Goal: Register for event/course

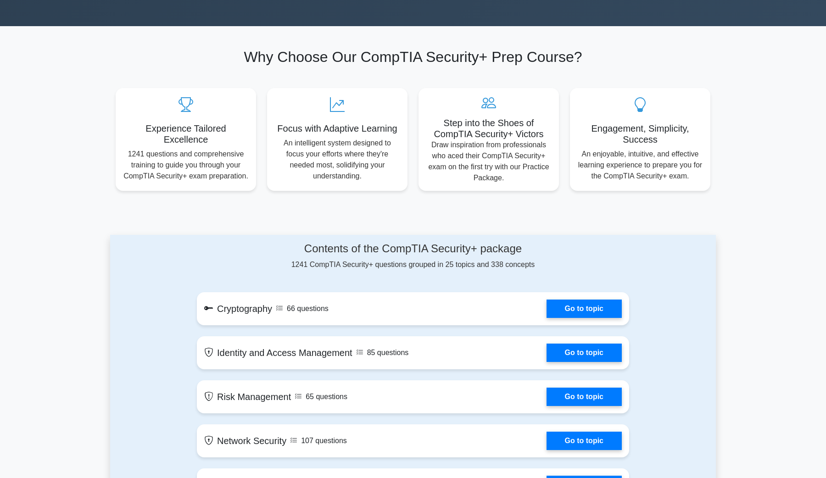
scroll to position [490, 0]
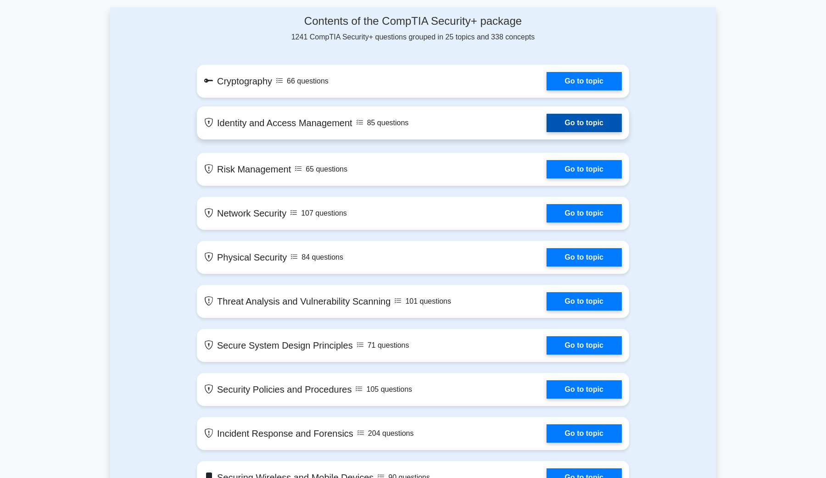
click at [547, 124] on link "Go to topic" at bounding box center [584, 123] width 75 height 18
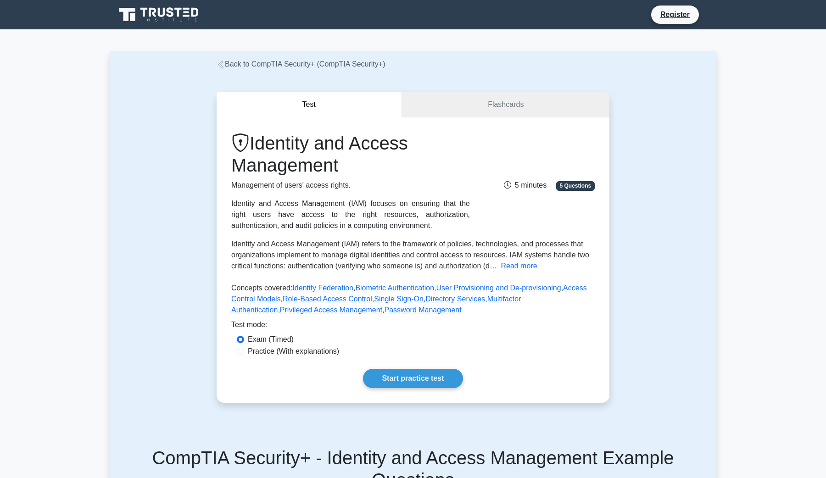
click at [293, 62] on link "Back to CompTIA Security+ (CompTIA Security+)" at bounding box center [301, 64] width 168 height 8
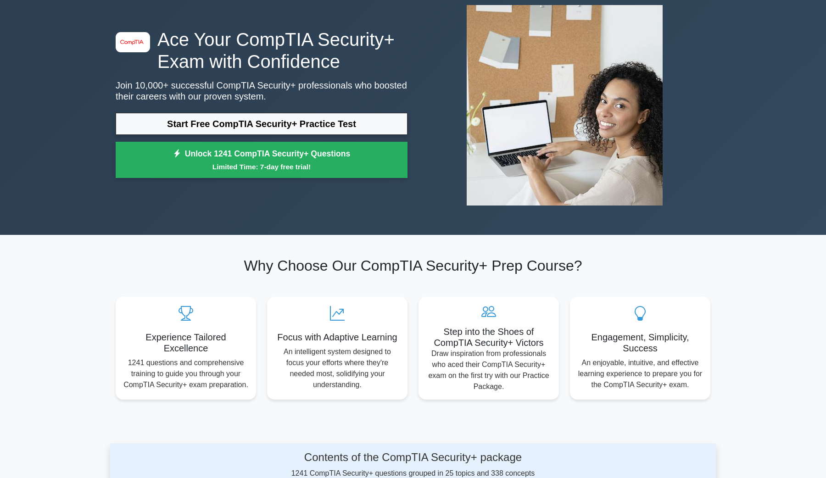
scroll to position [55, 0]
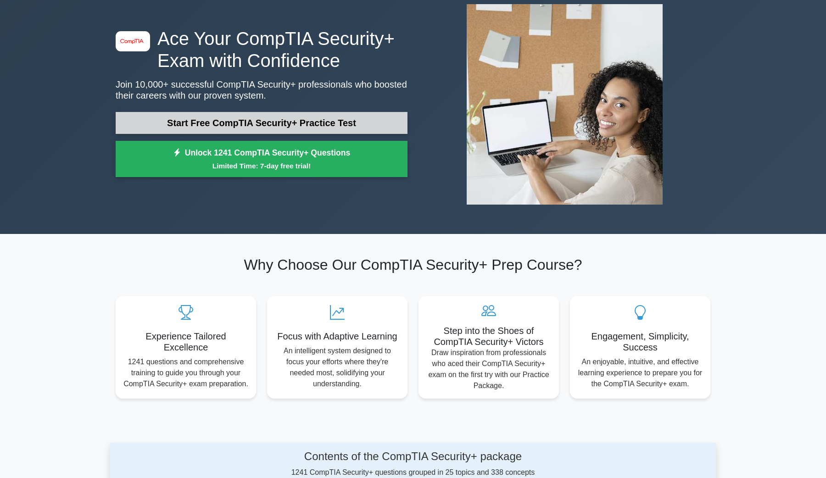
click at [230, 122] on link "Start Free CompTIA Security+ Practice Test" at bounding box center [262, 123] width 292 height 22
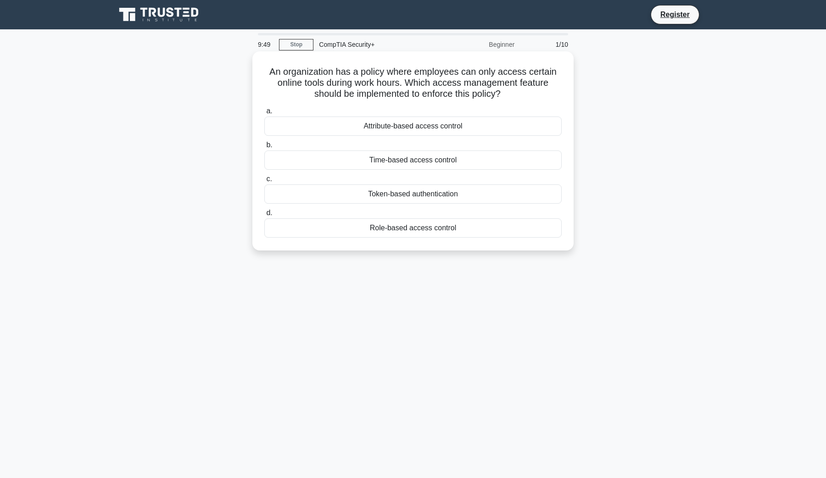
click at [414, 161] on div "Time-based access control" at bounding box center [412, 160] width 297 height 19
click at [264, 148] on input "b. Time-based access control" at bounding box center [264, 145] width 0 height 6
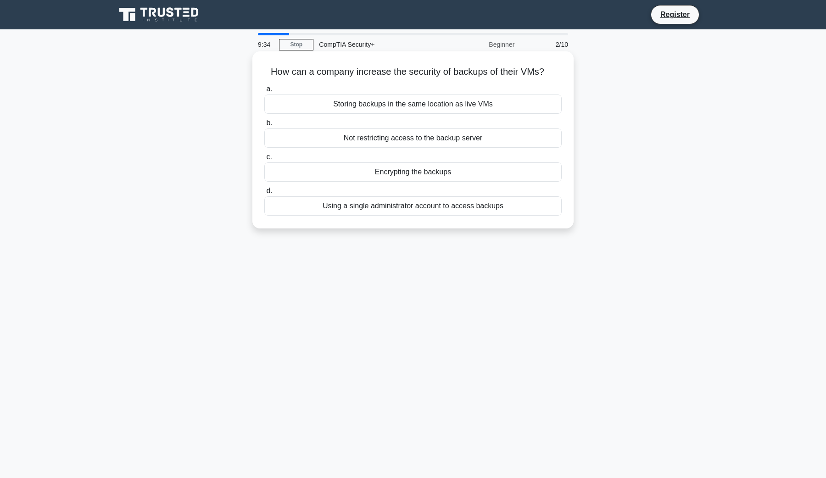
click at [419, 174] on div "Encrypting the backups" at bounding box center [412, 171] width 297 height 19
click at [264, 160] on input "c. Encrypting the backups" at bounding box center [264, 157] width 0 height 6
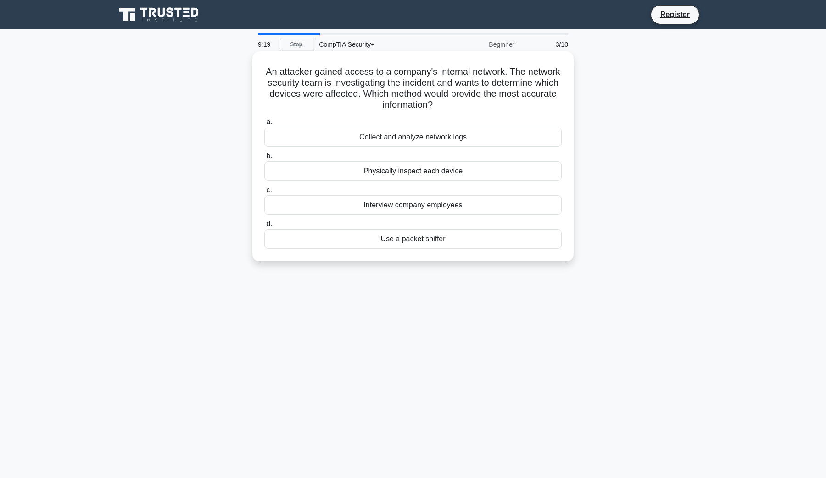
click at [476, 136] on div "Collect and analyze network logs" at bounding box center [412, 137] width 297 height 19
click at [264, 125] on input "a. Collect and analyze network logs" at bounding box center [264, 122] width 0 height 6
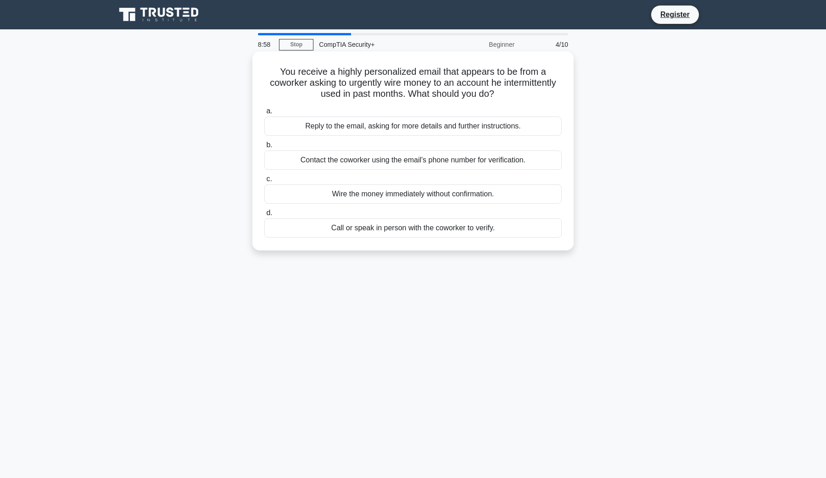
click at [447, 230] on div "Call or speak in person with the coworker to verify." at bounding box center [412, 227] width 297 height 19
click at [264, 216] on input "d. Call or speak in person with the coworker to verify." at bounding box center [264, 213] width 0 height 6
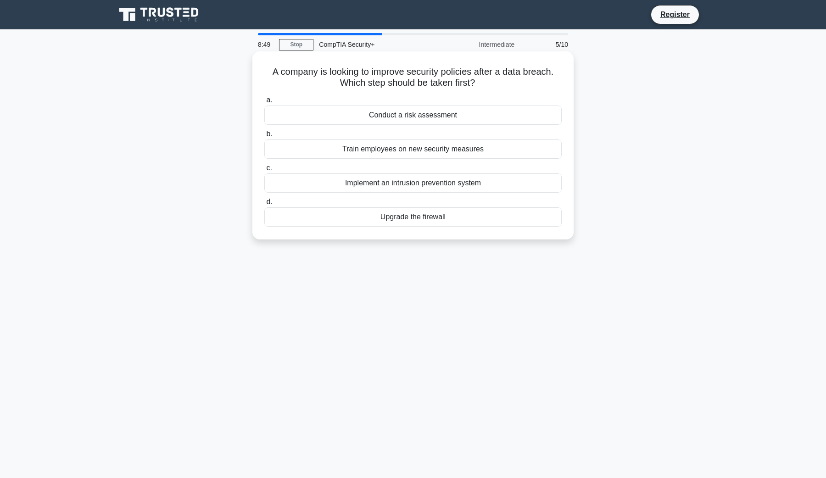
click at [466, 117] on div "Conduct a risk assessment" at bounding box center [412, 115] width 297 height 19
click at [264, 103] on input "a. Conduct a risk assessment" at bounding box center [264, 100] width 0 height 6
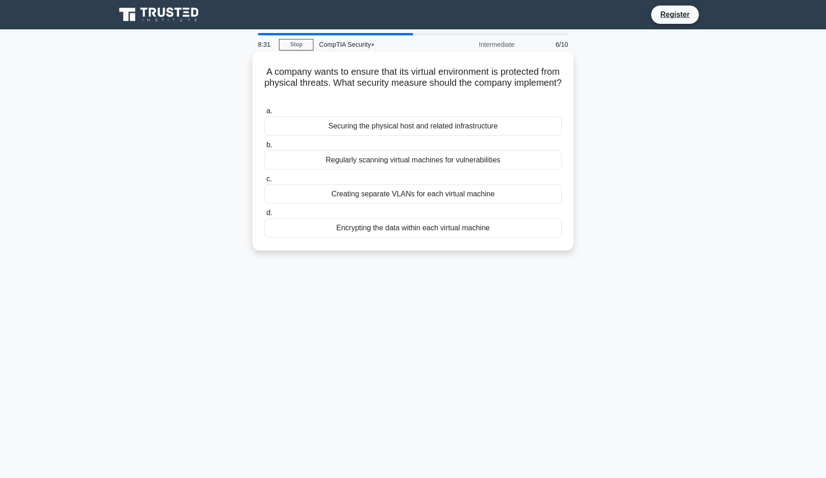
click at [512, 126] on div "Securing the physical host and related infrastructure" at bounding box center [412, 126] width 297 height 19
click at [264, 114] on input "a. Securing the physical host and related infrastructure" at bounding box center [264, 111] width 0 height 6
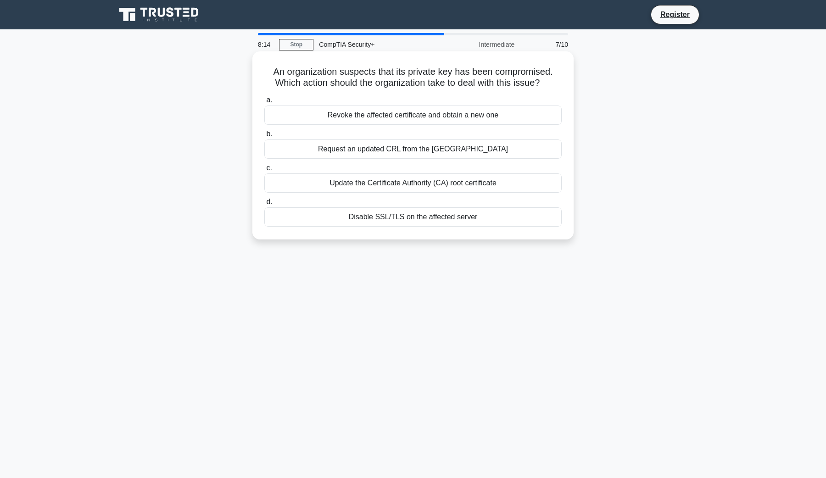
click at [473, 119] on div "Revoke the affected certificate and obtain a new one" at bounding box center [412, 115] width 297 height 19
click at [264, 103] on input "a. Revoke the affected certificate and obtain a new one" at bounding box center [264, 100] width 0 height 6
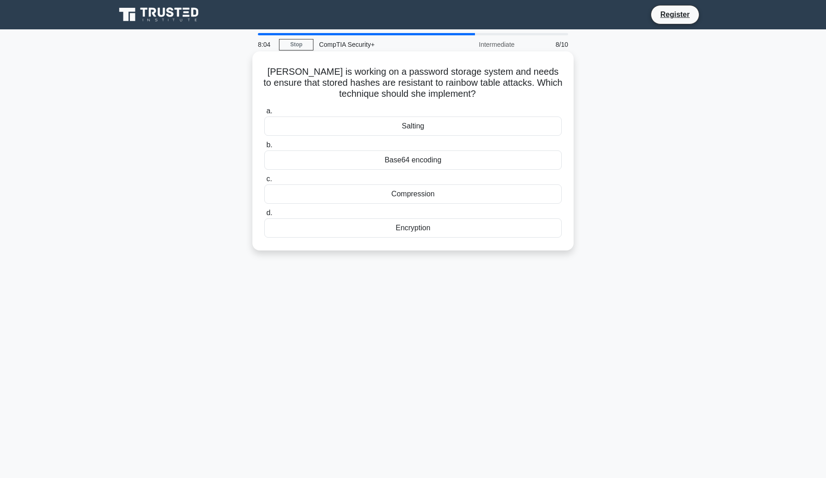
click at [413, 127] on div "Salting" at bounding box center [412, 126] width 297 height 19
click at [264, 114] on input "a. Salting" at bounding box center [264, 111] width 0 height 6
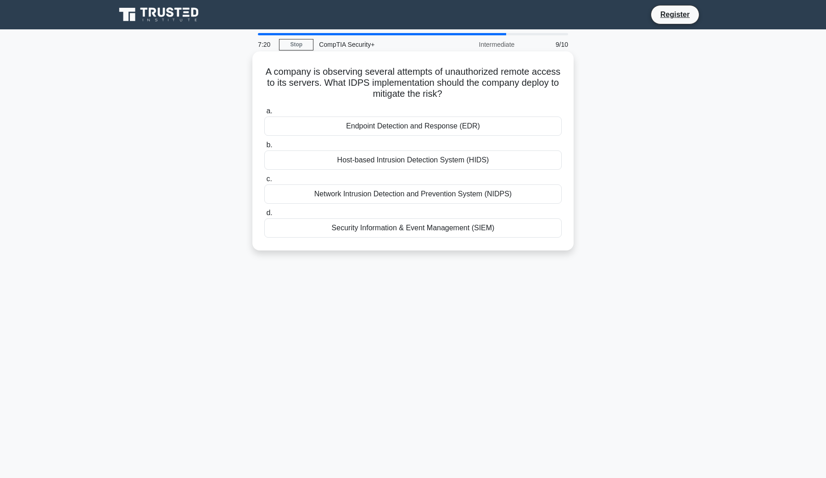
click at [446, 196] on div "Network Intrusion Detection and Prevention System (NIDPS)" at bounding box center [412, 194] width 297 height 19
click at [264, 182] on input "c. Network Intrusion Detection and Prevention System (NIDPS)" at bounding box center [264, 179] width 0 height 6
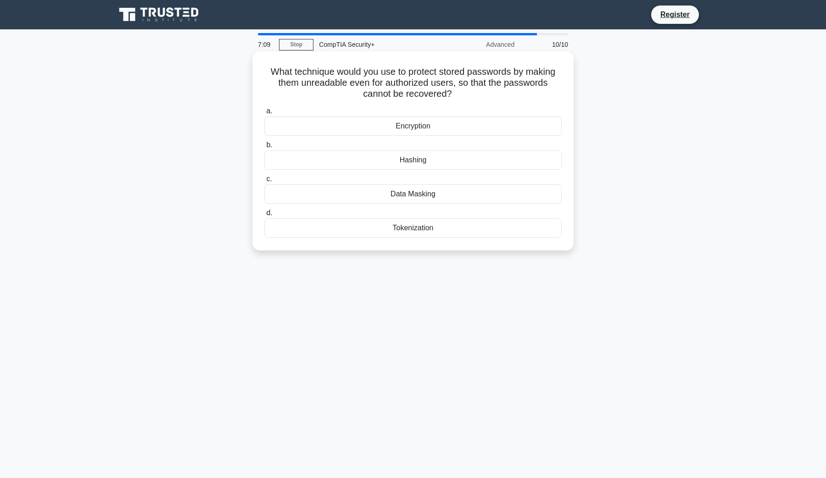
click at [418, 157] on div "Hashing" at bounding box center [412, 160] width 297 height 19
click at [264, 148] on input "b. Hashing" at bounding box center [264, 145] width 0 height 6
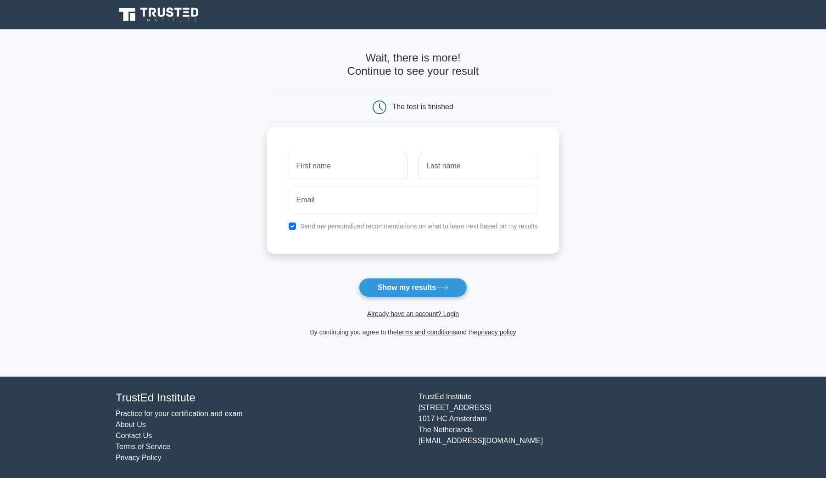
click at [446, 226] on label "Send me personalized recommendations on what to learn next based on my results" at bounding box center [419, 226] width 238 height 7
click at [339, 233] on div "Send me personalized recommendations on what to learn next based on my results" at bounding box center [413, 190] width 293 height 127
click at [297, 226] on div "Send me personalized recommendations on what to learn next based on my results" at bounding box center [413, 226] width 260 height 11
click at [294, 226] on input "checkbox" at bounding box center [292, 226] width 7 height 7
checkbox input "false"
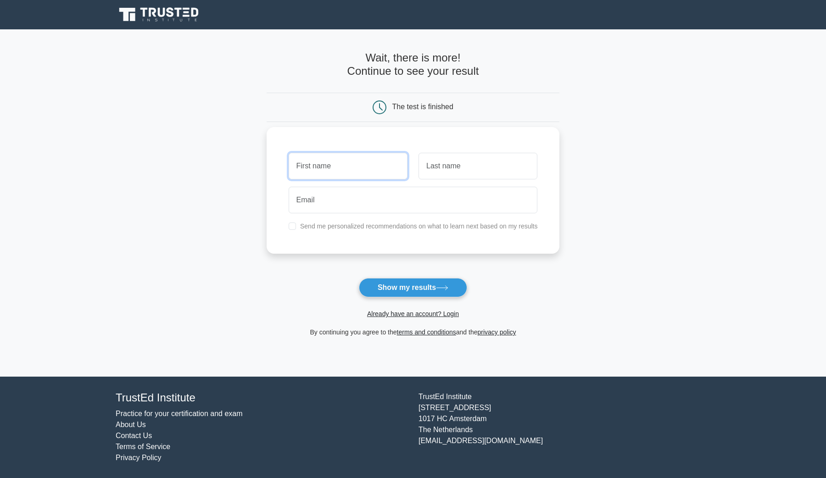
click at [337, 171] on input "text" at bounding box center [348, 166] width 119 height 27
paste input "dogagem779@erynka.com"
type input "dogagem779@erynka.com"
click at [465, 169] on input "text" at bounding box center [478, 166] width 119 height 27
paste input "dogagem779@erynka.com"
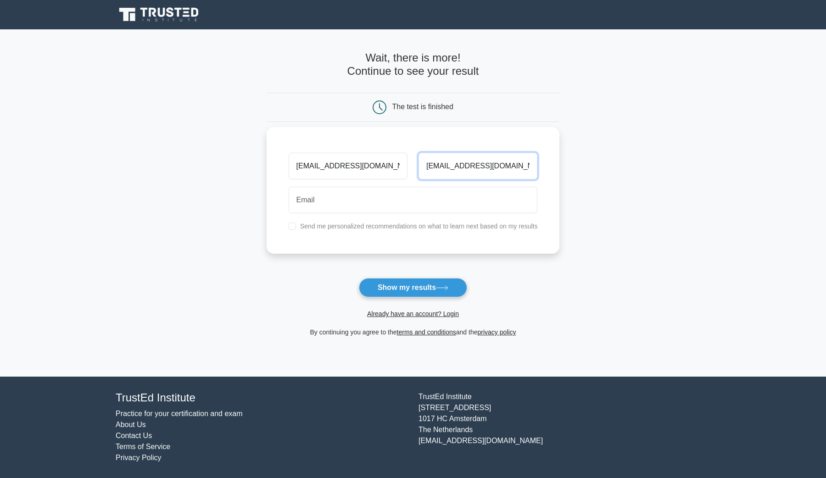
type input "dogagem779@erynka.com"
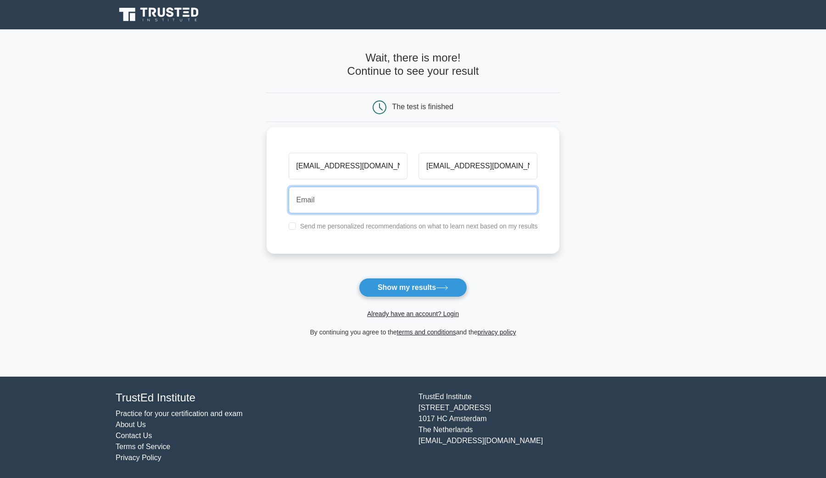
click at [372, 197] on input "email" at bounding box center [413, 200] width 249 height 27
paste input "dogagem779@erynka.com"
type input "dogagem779@erynka.com"
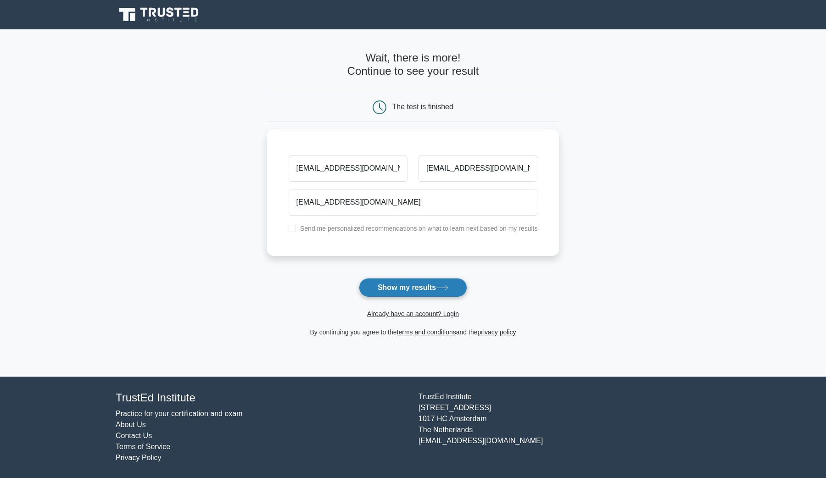
click at [398, 287] on button "Show my results" at bounding box center [413, 287] width 108 height 19
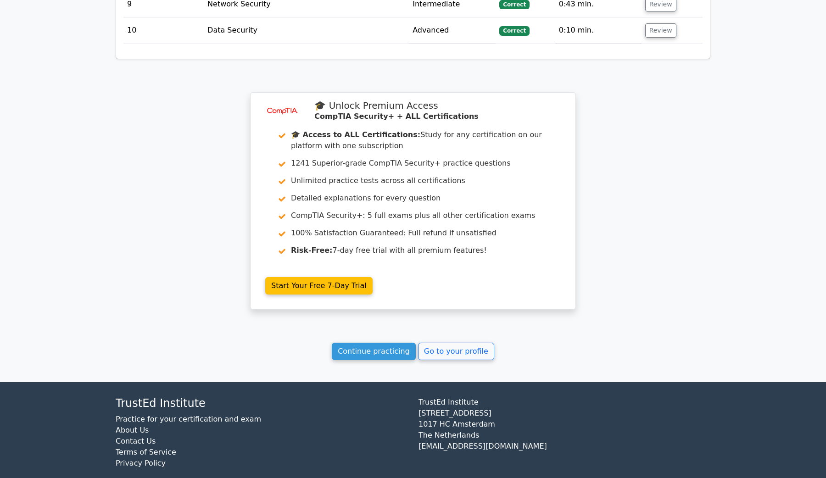
scroll to position [1386, 0]
